Goal: Information Seeking & Learning: Learn about a topic

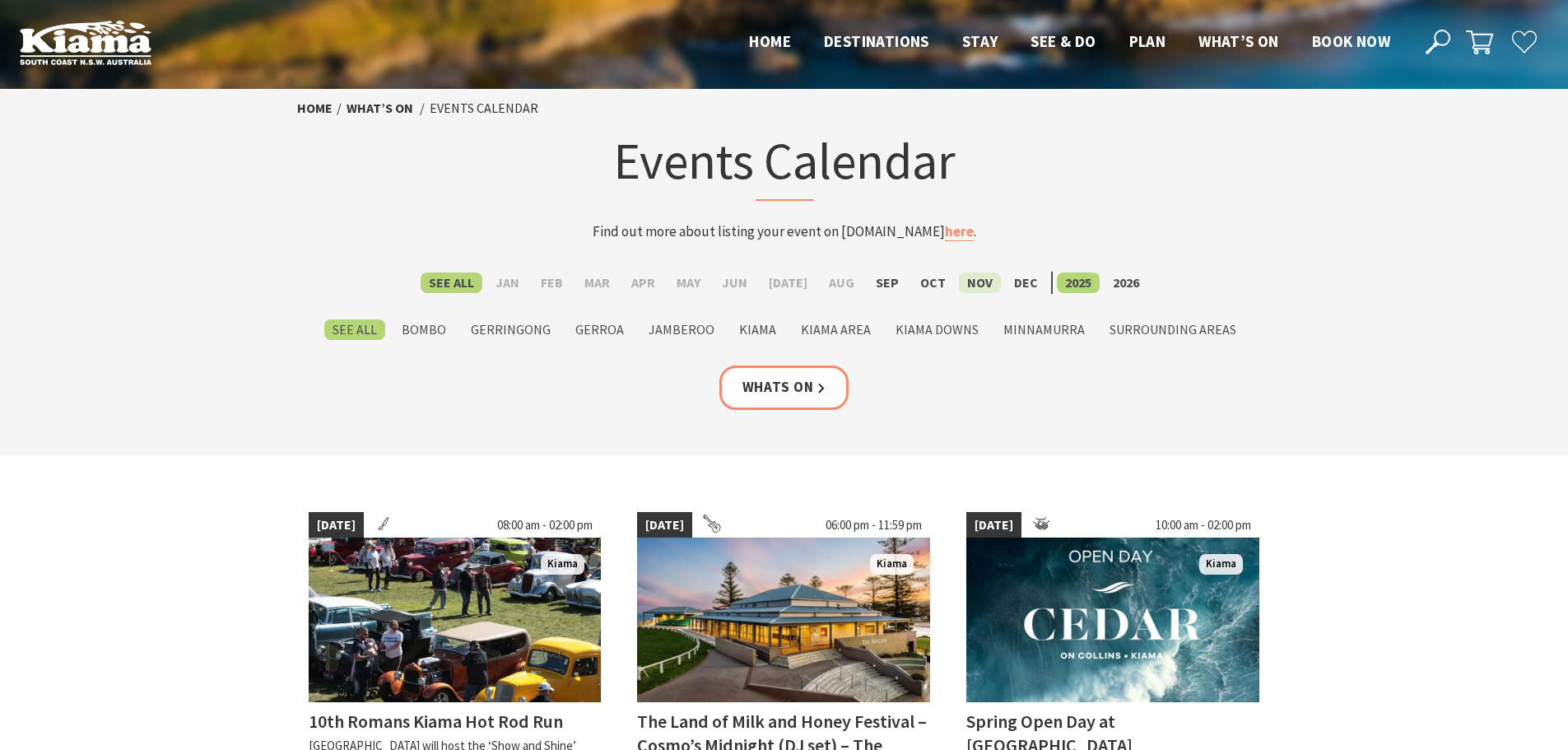
click at [959, 289] on label "Nov" at bounding box center [980, 283] width 42 height 20
click at [0, 0] on input "Nov" at bounding box center [0, 0] width 0 height 0
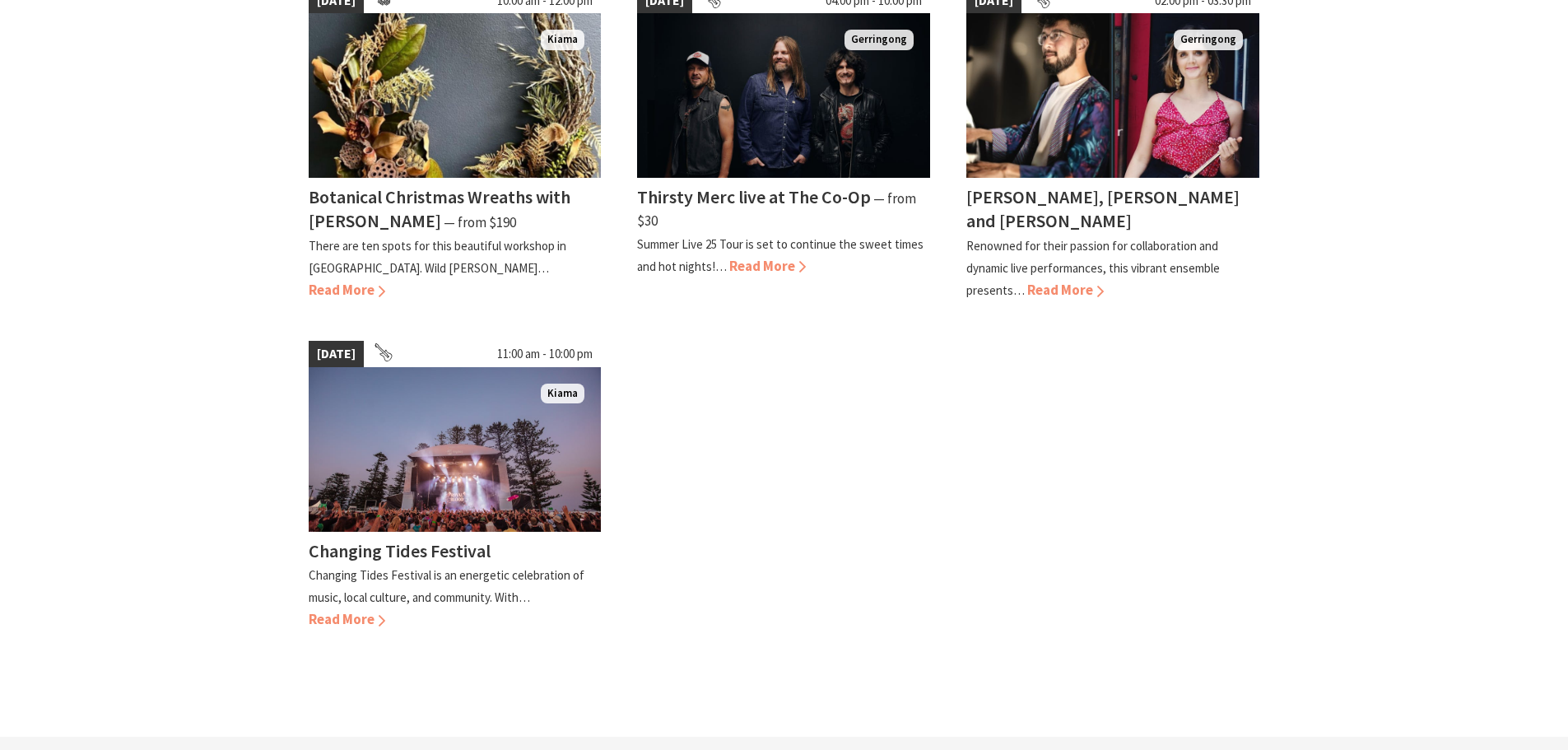
scroll to position [576, 0]
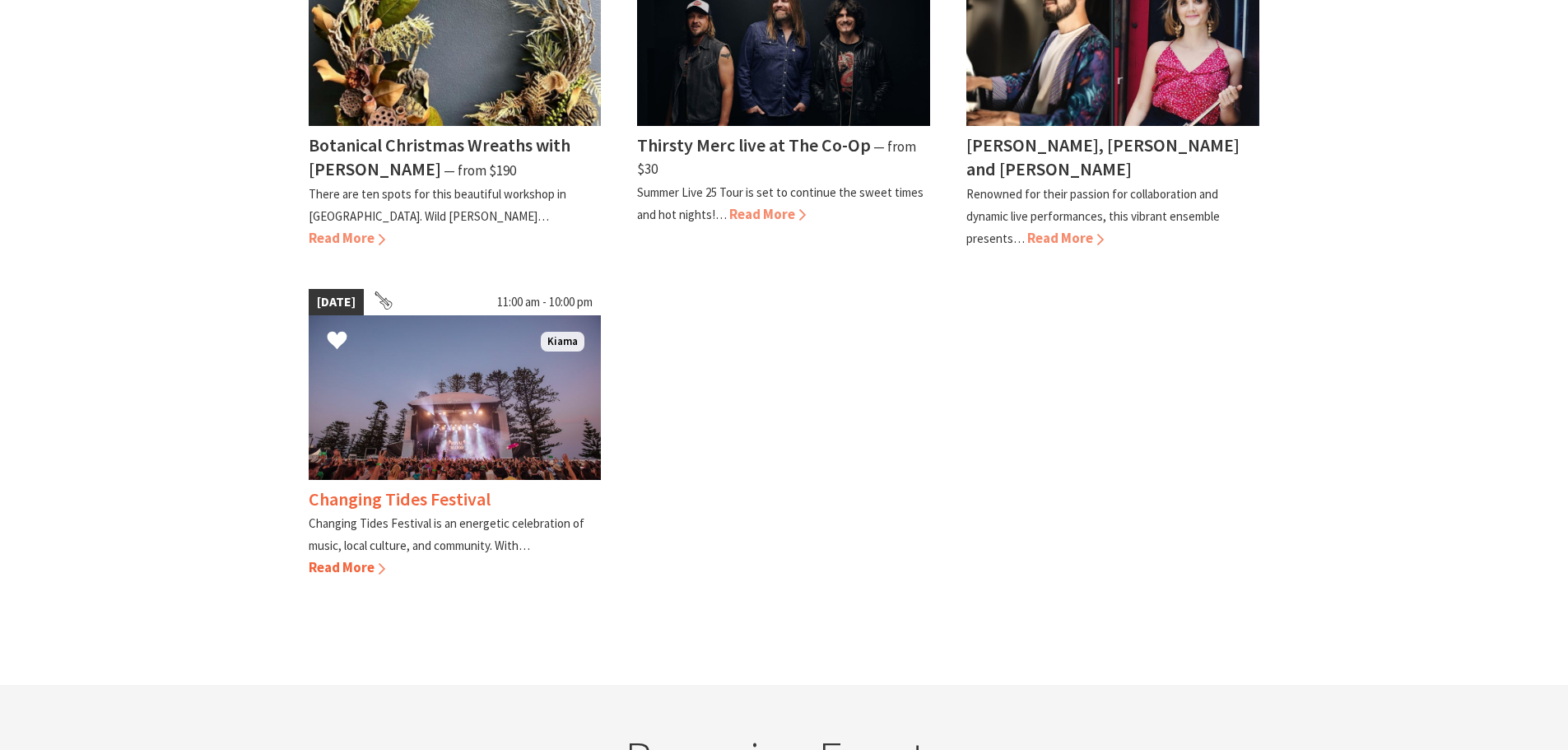
click at [403, 430] on img at bounding box center [455, 398] width 293 height 165
